Goal: Find specific page/section: Find specific page/section

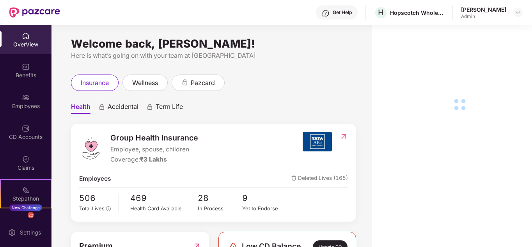
click at [22, 104] on div "Employees" at bounding box center [25, 106] width 51 height 8
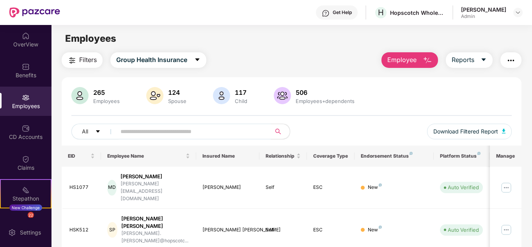
click at [192, 131] on input "text" at bounding box center [190, 132] width 140 height 12
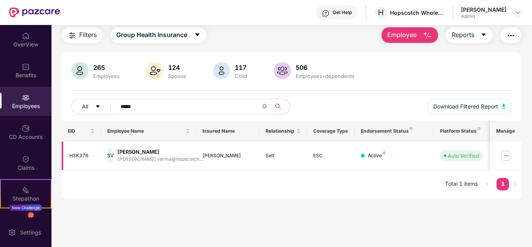
scroll to position [25, 0]
type input "*****"
click at [507, 157] on img at bounding box center [506, 155] width 12 height 12
click at [329, 194] on div "EID Employee Name Insured Name Relationship Coverage Type Endorsement Status Pl…" at bounding box center [292, 159] width 460 height 78
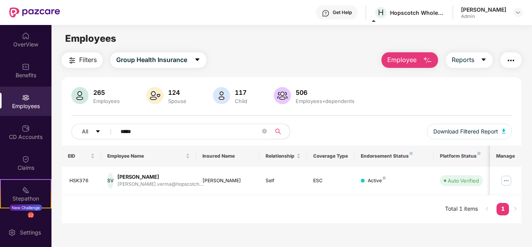
click at [23, 97] on img at bounding box center [26, 98] width 8 height 8
click at [264, 133] on icon "close-circle" at bounding box center [264, 131] width 5 height 5
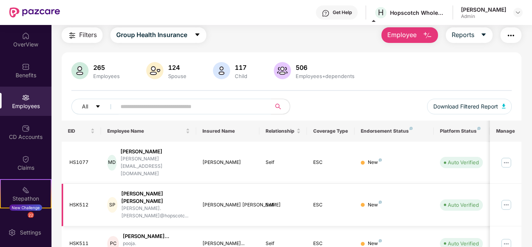
scroll to position [96, 0]
